Goal: Transaction & Acquisition: Download file/media

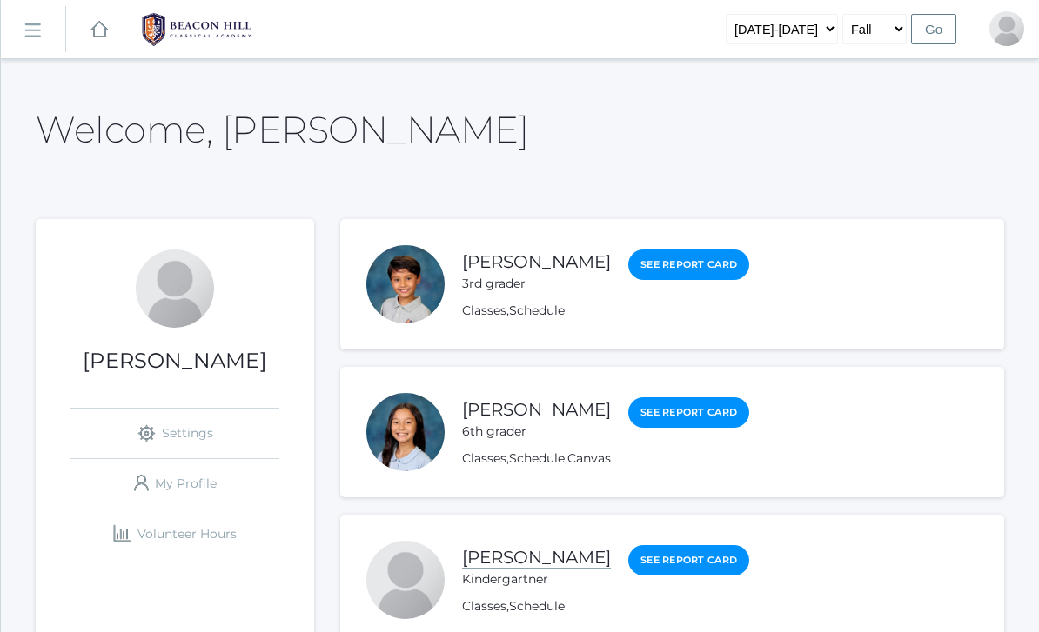
click at [551, 555] on link "[PERSON_NAME]" at bounding box center [536, 558] width 149 height 22
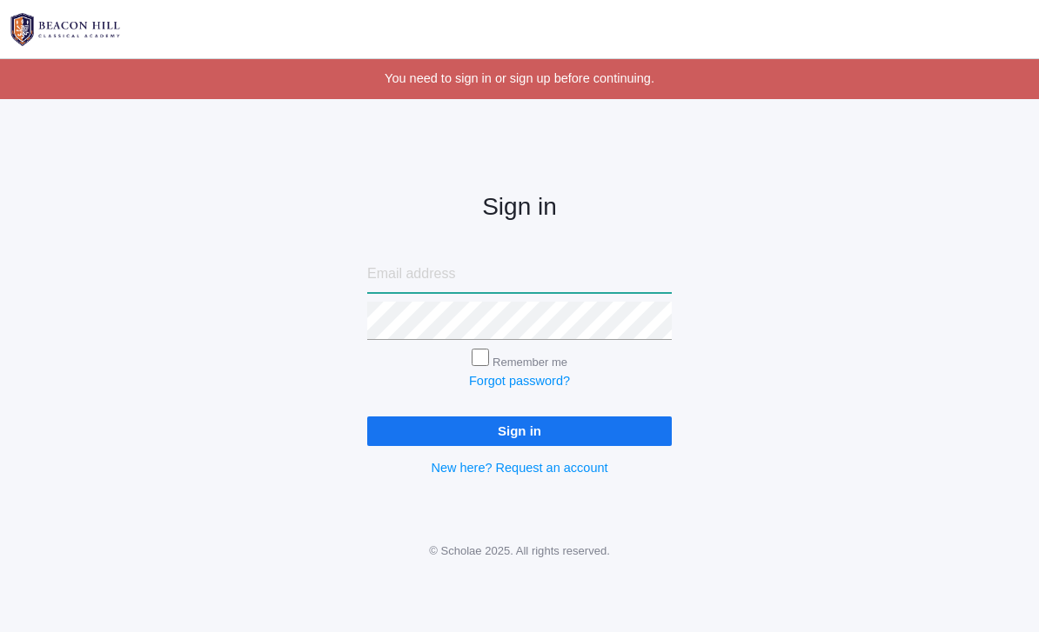
type input "[PERSON_NAME][EMAIL_ADDRESS][PERSON_NAME][DOMAIN_NAME]"
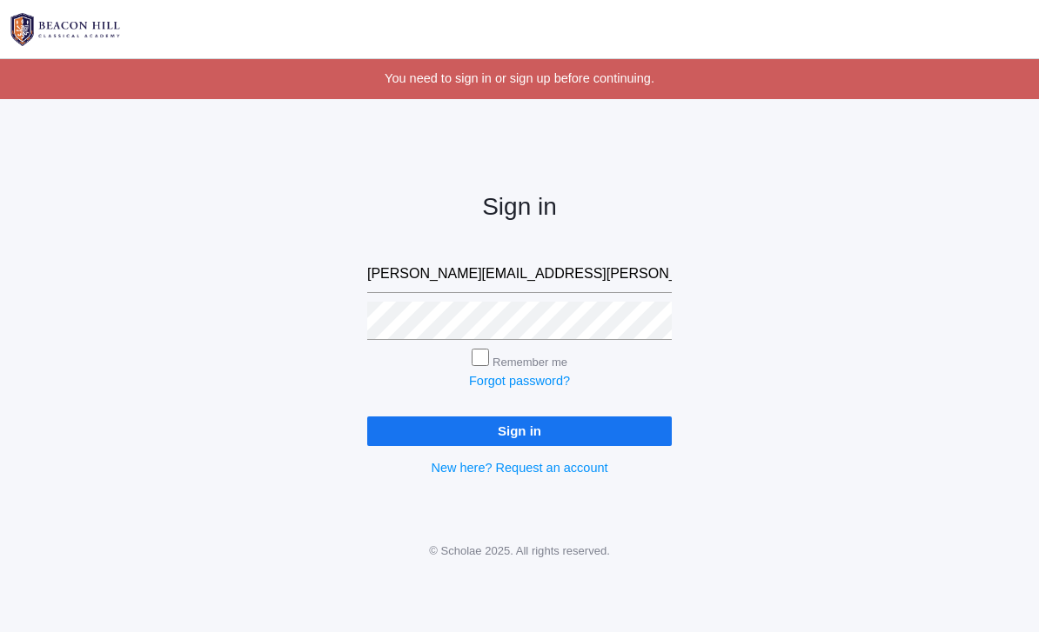
click at [479, 358] on input "Remember me" at bounding box center [480, 357] width 17 height 17
checkbox input "true"
click at [514, 429] on input "Sign in" at bounding box center [519, 431] width 304 height 29
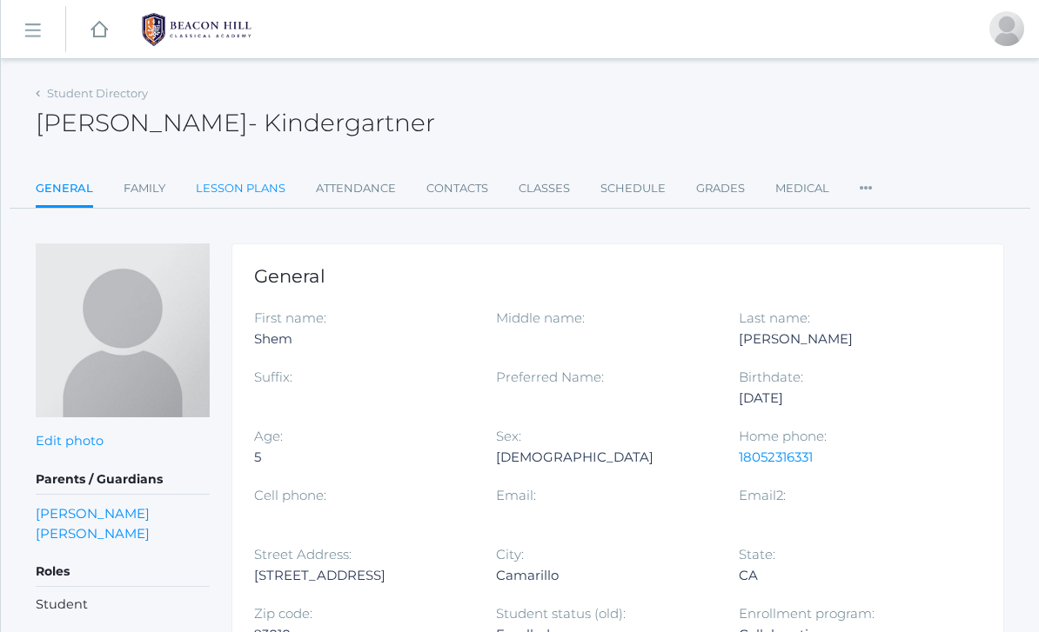
click at [227, 184] on link "Lesson Plans" at bounding box center [241, 188] width 90 height 35
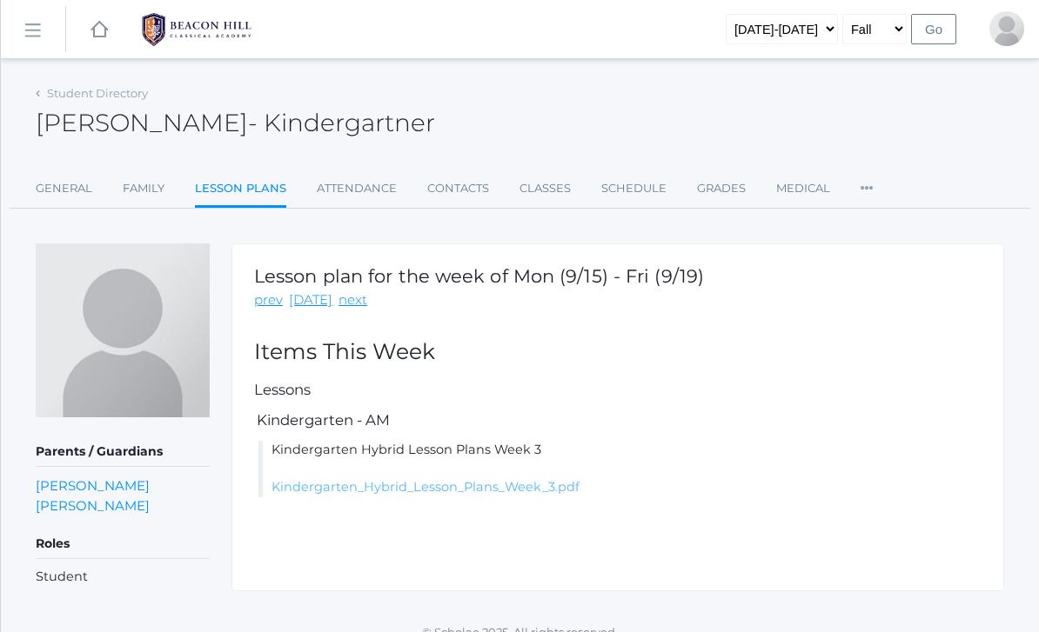
click at [377, 489] on link "Kindergarten_Hybrid_Lesson_Plans_Week_3.pdf" at bounding box center [425, 487] width 308 height 16
